Goal: Task Accomplishment & Management: Manage account settings

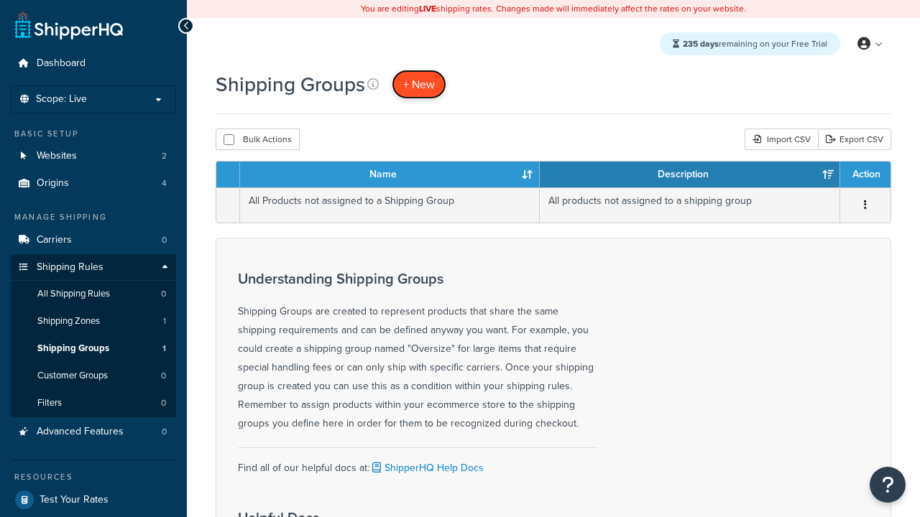
click at [419, 84] on span "+ New" at bounding box center [419, 84] width 32 height 17
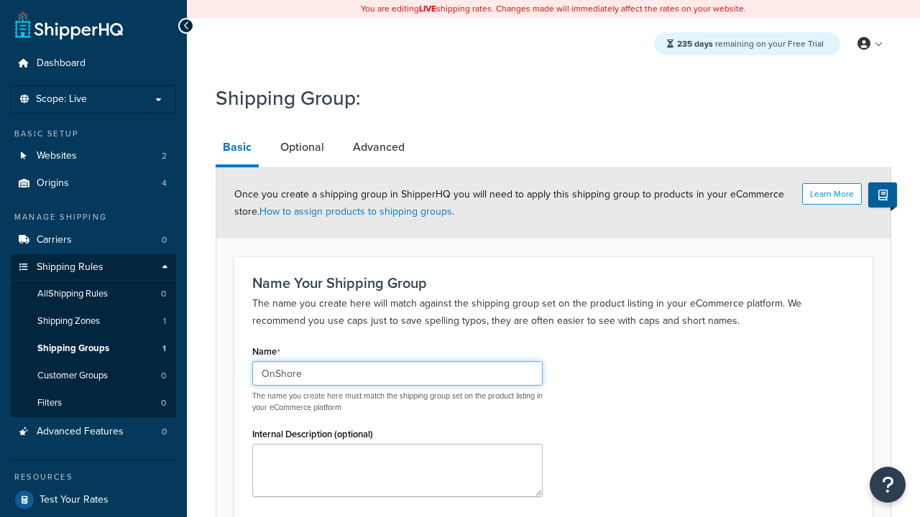
type input "OnShore"
type input "OffShore"
type input "Small"
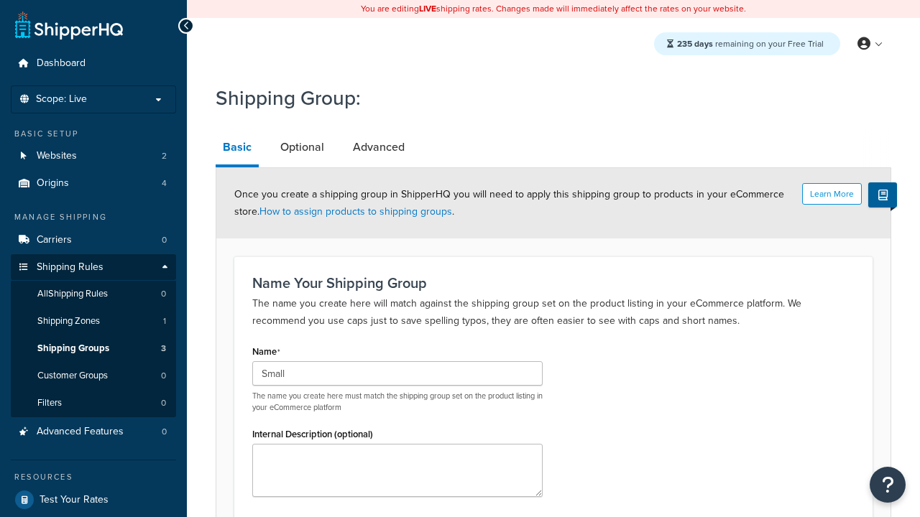
type input "Medium"
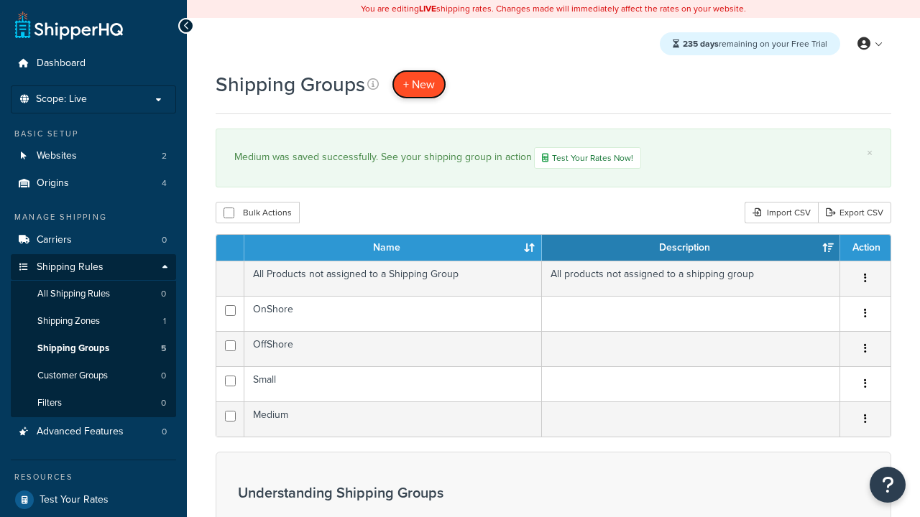
click at [419, 84] on span "+ New" at bounding box center [419, 84] width 32 height 17
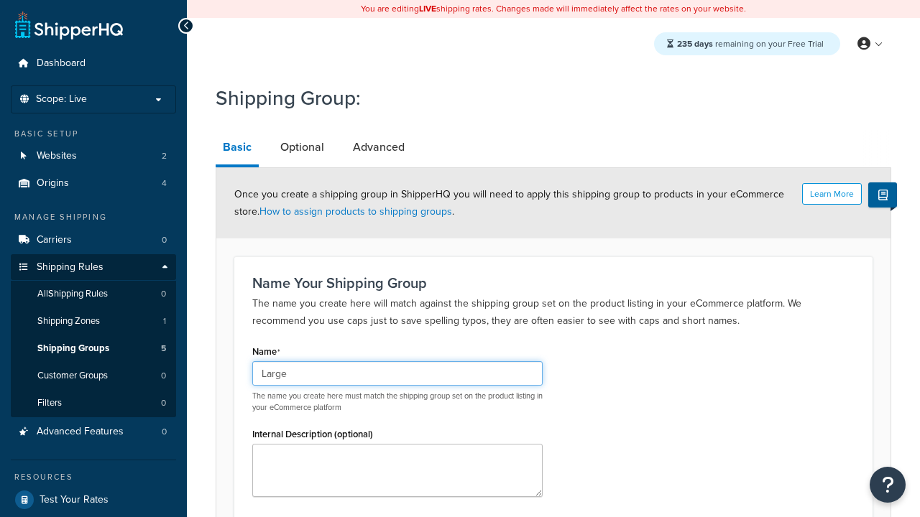
type input "Large"
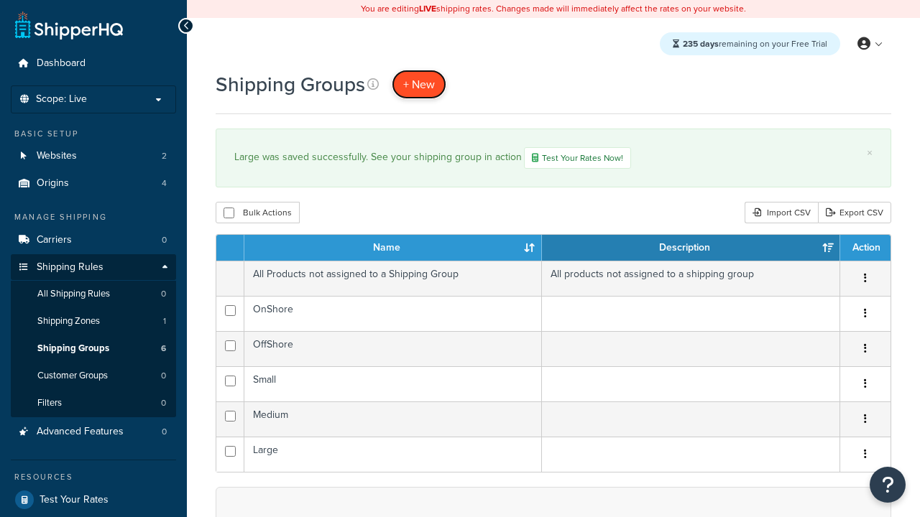
click at [419, 84] on span "+ New" at bounding box center [419, 84] width 32 height 17
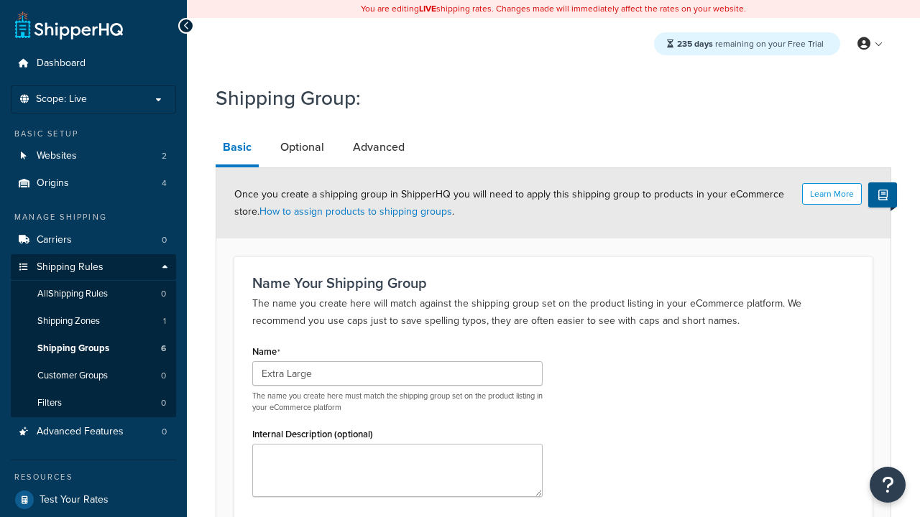
scroll to position [141, 0]
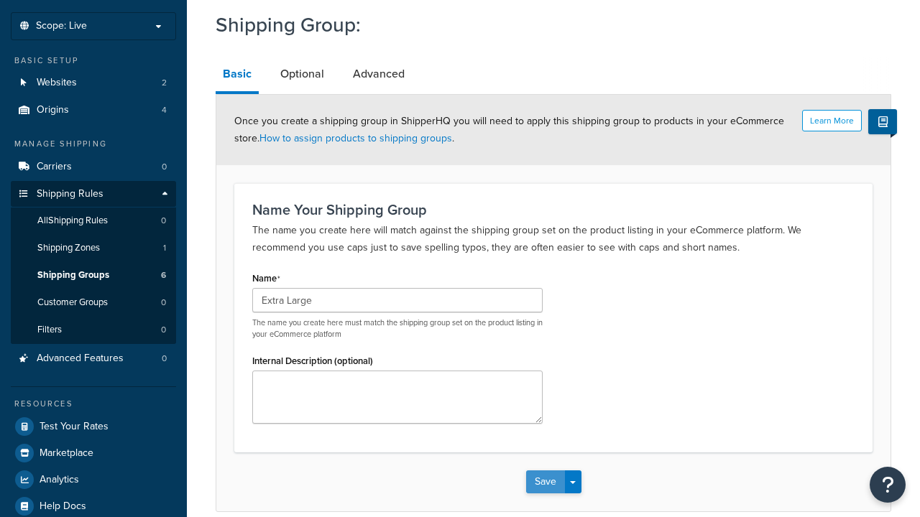
type input "Extra Large"
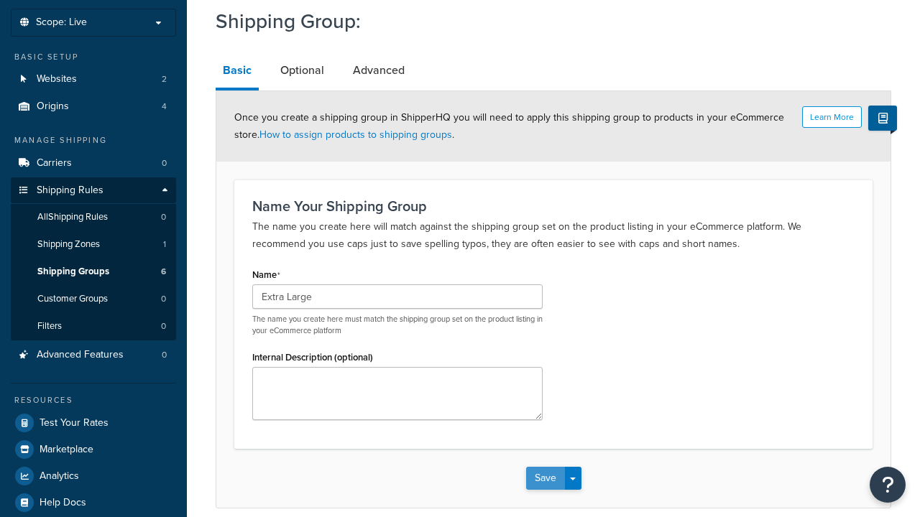
click at [545, 467] on button "Save" at bounding box center [545, 478] width 39 height 23
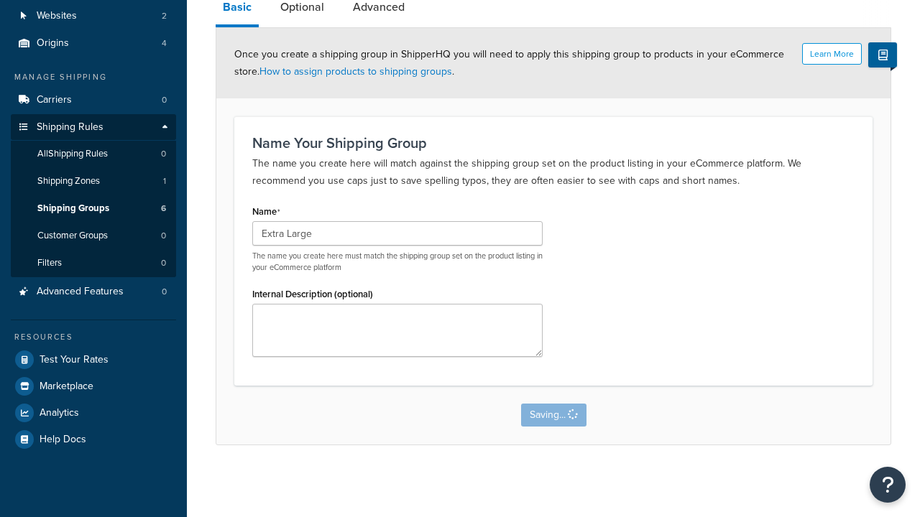
scroll to position [0, 0]
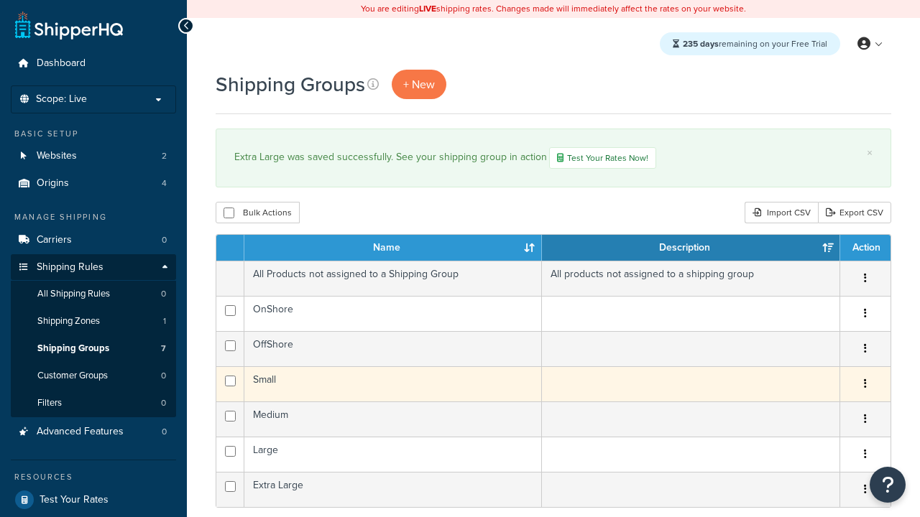
click at [864, 386] on icon "button" at bounding box center [865, 384] width 3 height 10
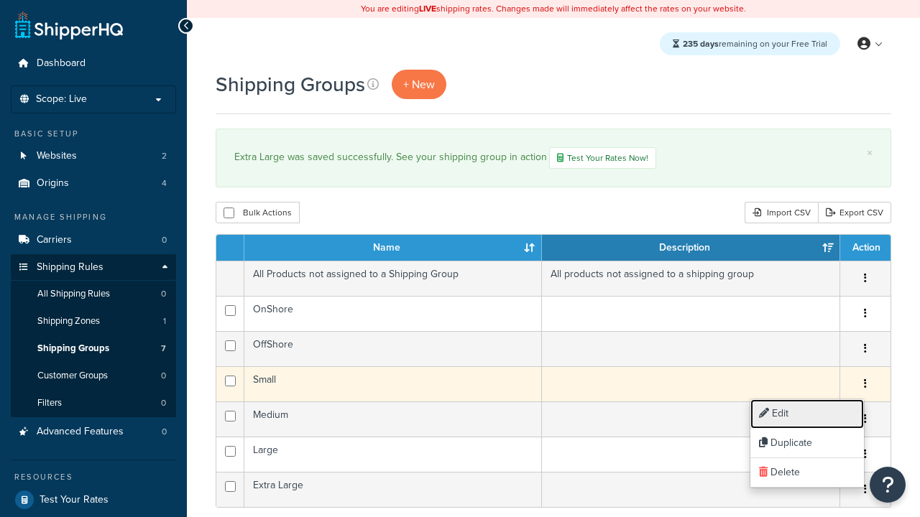
click at [806, 414] on link "Edit" at bounding box center [807, 414] width 114 height 29
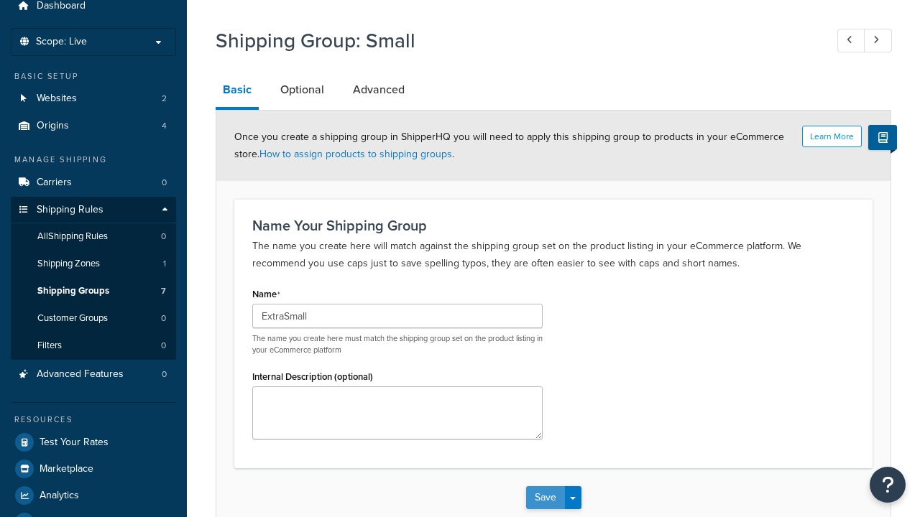
type input "ExtraSmall"
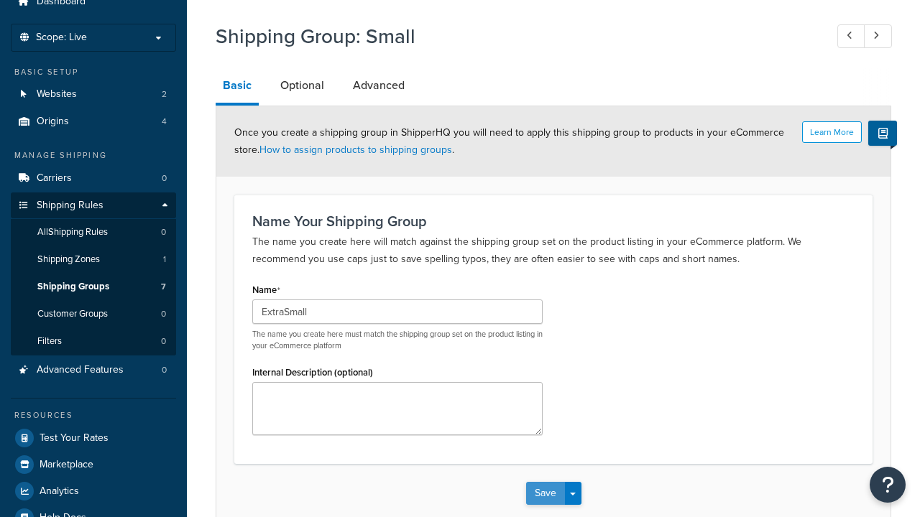
click at [545, 482] on button "Save" at bounding box center [545, 493] width 39 height 23
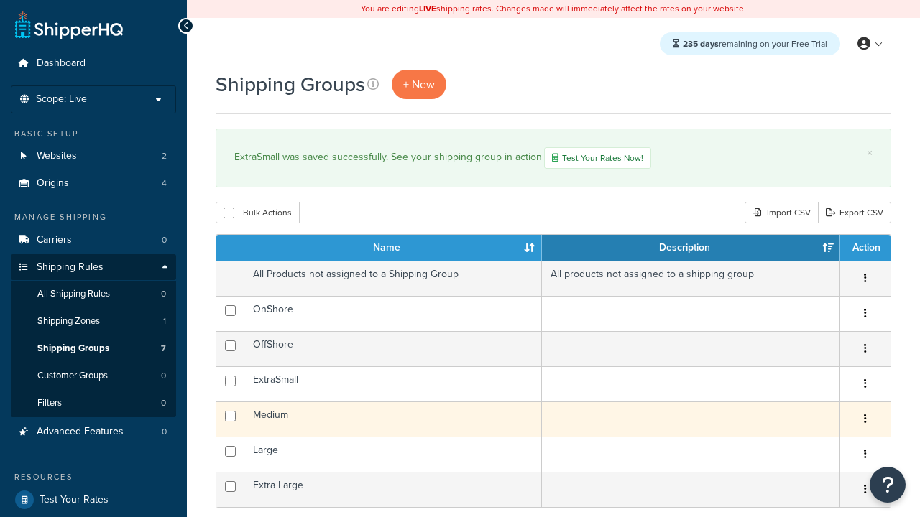
click at [864, 421] on icon "button" at bounding box center [865, 419] width 3 height 10
click at [806, 479] on link "Duplicate" at bounding box center [807, 478] width 114 height 29
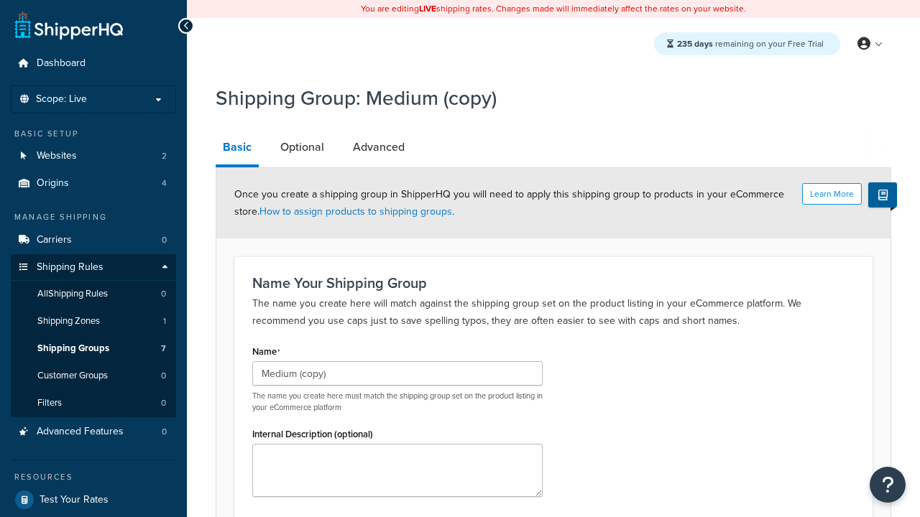
scroll to position [141, 0]
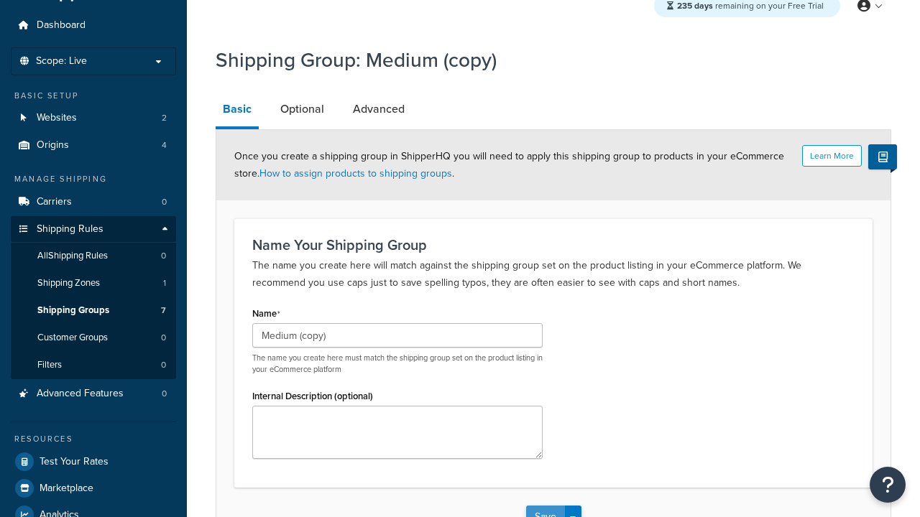
click at [545, 506] on button "Save" at bounding box center [545, 517] width 39 height 23
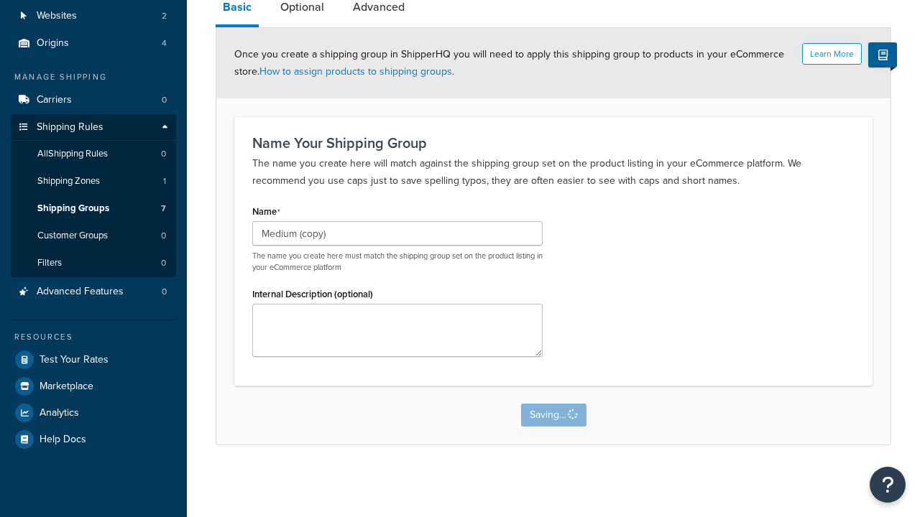
scroll to position [0, 0]
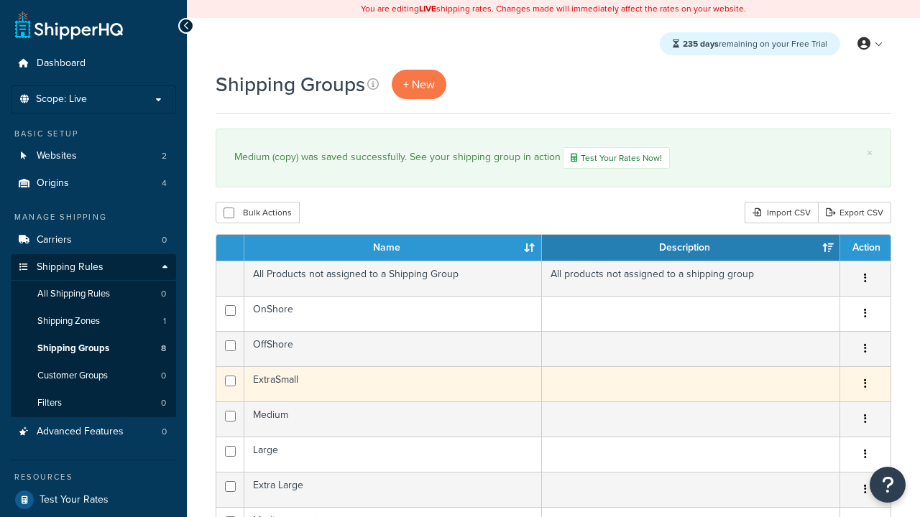
click at [864, 386] on icon "button" at bounding box center [865, 384] width 3 height 10
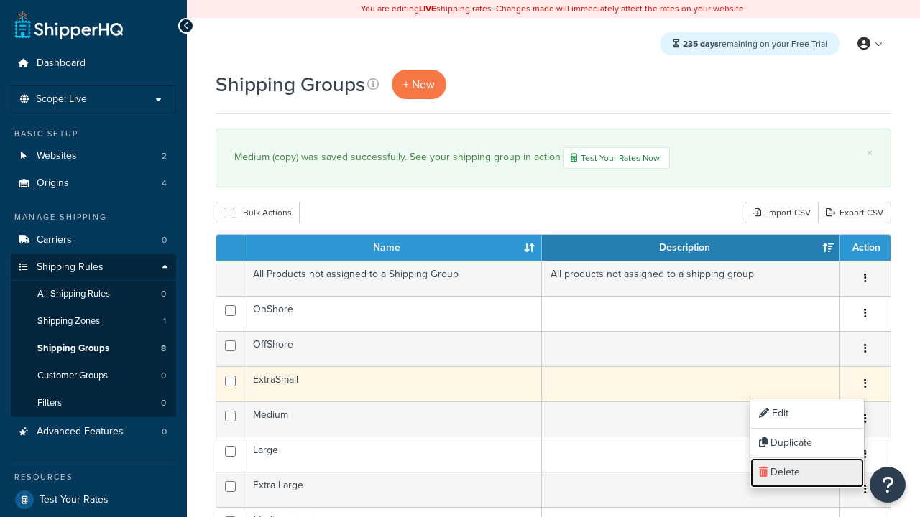
click at [806, 473] on link "Delete" at bounding box center [807, 472] width 114 height 29
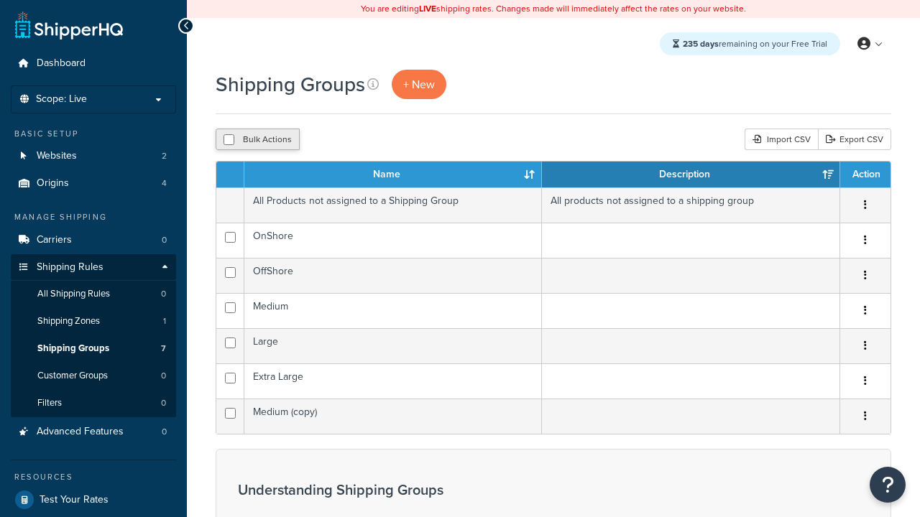
click at [257, 140] on button "Bulk Actions" at bounding box center [258, 140] width 84 height 22
checkbox input "true"
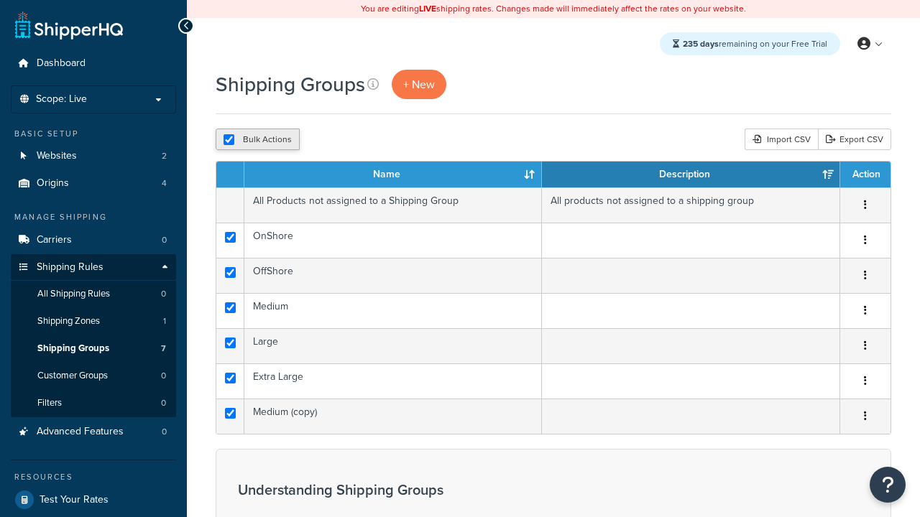
checkbox input "true"
click at [0, 0] on button "Delete" at bounding box center [0, 0] width 0 height 0
